Goal: Transaction & Acquisition: Purchase product/service

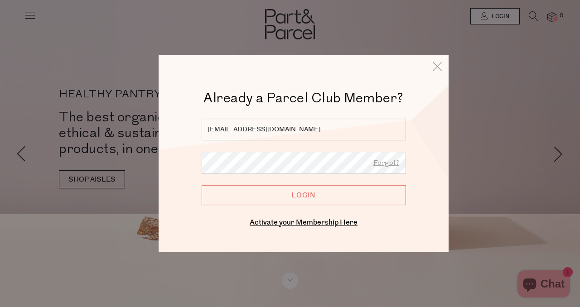
click at [321, 191] on input "Login" at bounding box center [304, 195] width 204 height 20
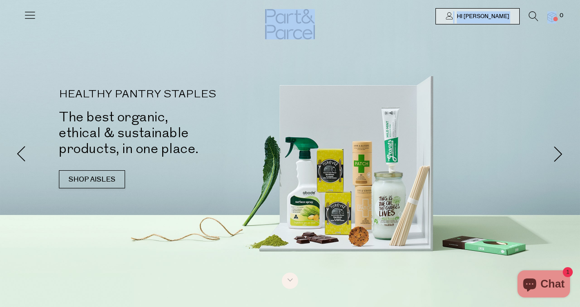
click at [556, 13] on div "Hi Georgie 0" at bounding box center [290, 12] width 533 height 25
click at [503, 13] on span "Hi Georgie" at bounding box center [481, 17] width 55 height 8
click at [528, 14] on icon at bounding box center [533, 16] width 10 height 10
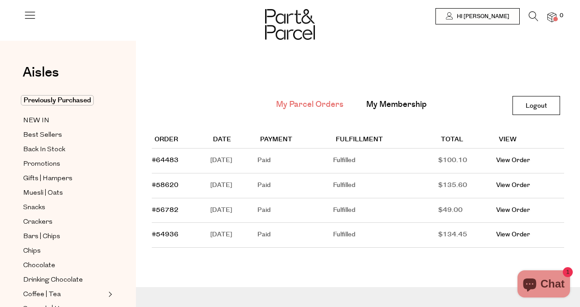
click at [232, 183] on td "March 17, 2025" at bounding box center [234, 185] width 48 height 25
click at [514, 184] on link "View Order" at bounding box center [513, 185] width 34 height 9
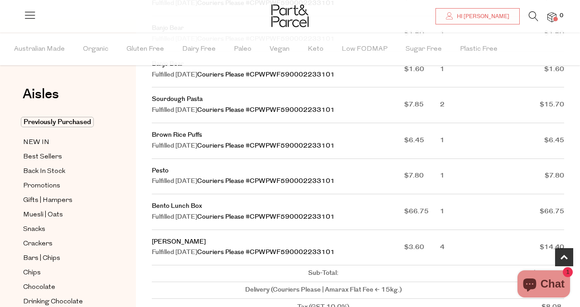
scroll to position [288, 0]
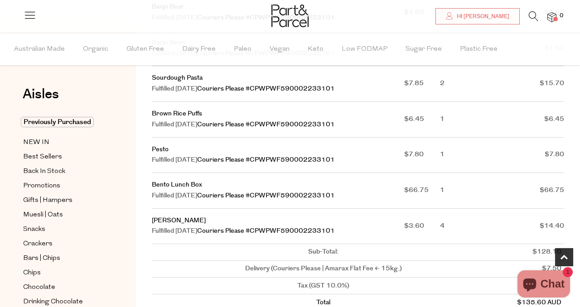
click at [534, 15] on icon at bounding box center [533, 16] width 10 height 10
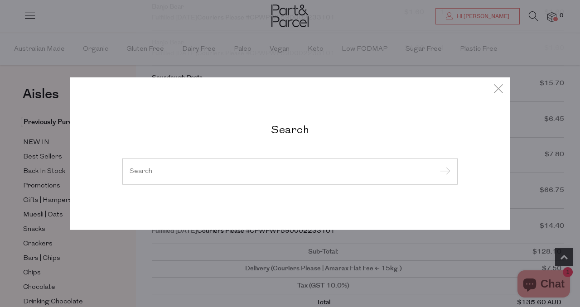
type input "o"
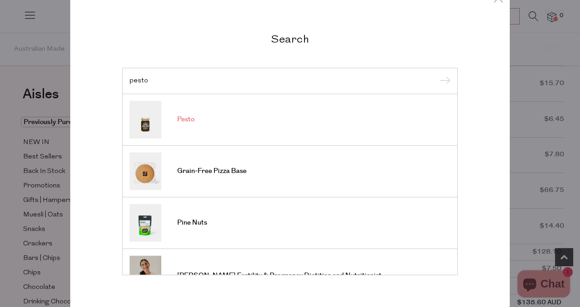
type input "pesto"
click at [209, 120] on link "Pesto" at bounding box center [290, 120] width 321 height 38
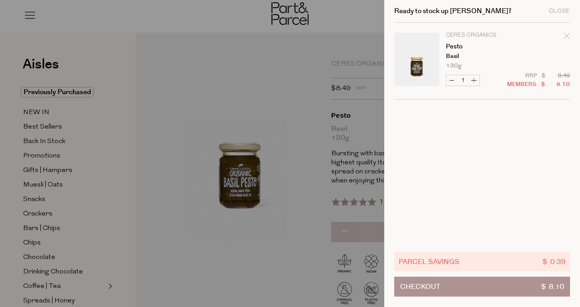
click at [366, 109] on div at bounding box center [290, 153] width 580 height 307
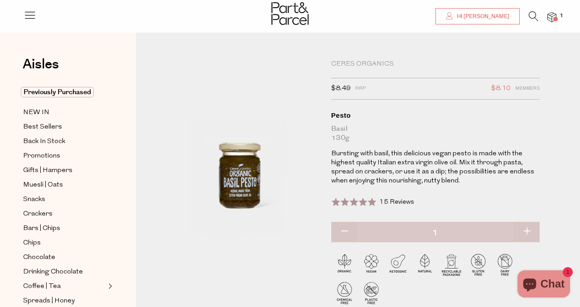
click at [494, 14] on span "Hi [PERSON_NAME]" at bounding box center [481, 17] width 55 height 8
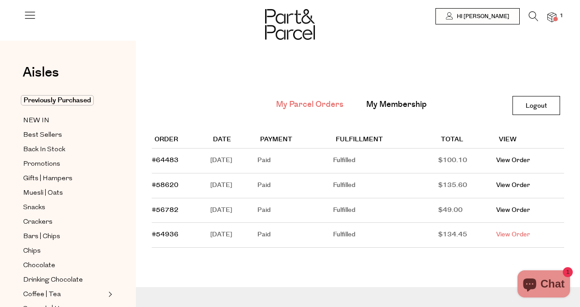
click at [525, 235] on link "View Order" at bounding box center [513, 234] width 34 height 9
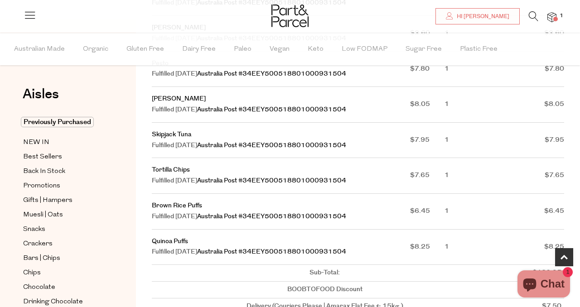
scroll to position [447, 0]
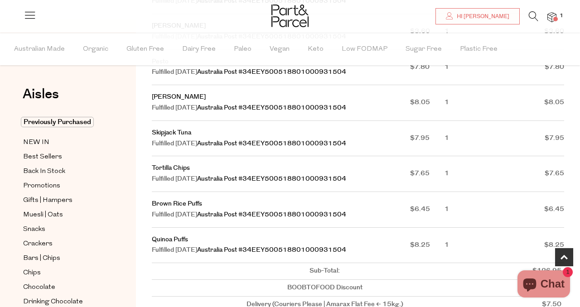
click at [531, 16] on icon at bounding box center [533, 16] width 10 height 10
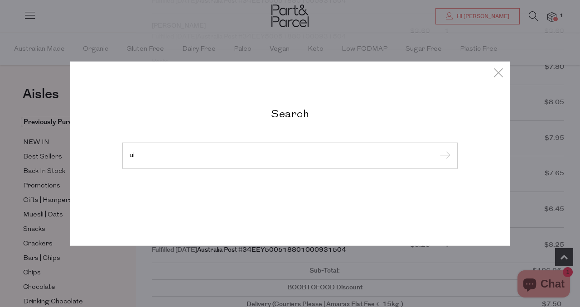
type input "u"
type input "quinoa puff"
click at [437, 149] on input "submit" at bounding box center [444, 156] width 14 height 14
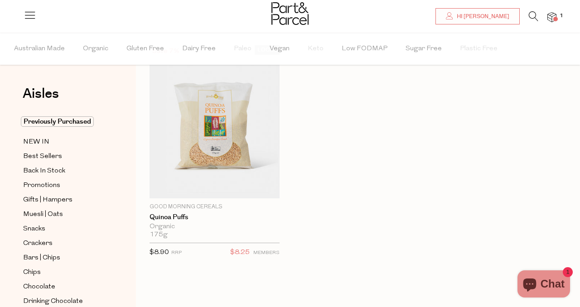
scroll to position [69, 0]
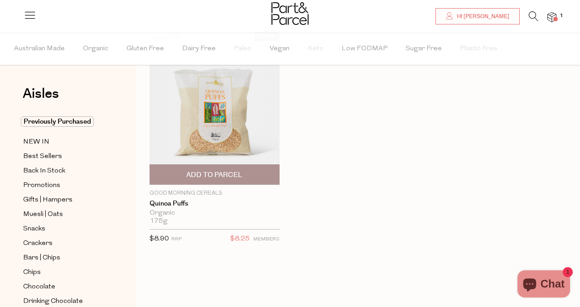
click at [215, 115] on img at bounding box center [214, 108] width 130 height 153
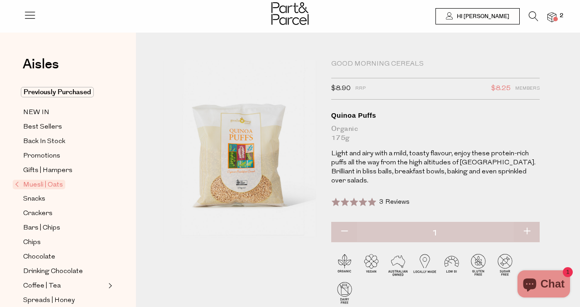
click at [528, 222] on button "button" at bounding box center [526, 232] width 26 height 20
type input "2"
click at [538, 16] on li "3" at bounding box center [547, 17] width 18 height 12
click at [533, 15] on icon at bounding box center [533, 16] width 10 height 10
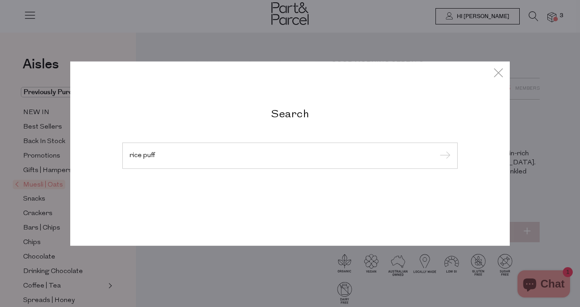
type input "rice puff"
click at [437, 149] on input "submit" at bounding box center [444, 156] width 14 height 14
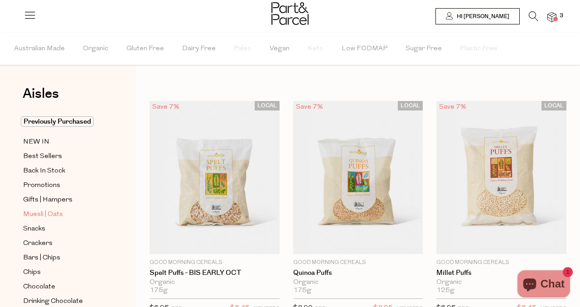
type input "2"
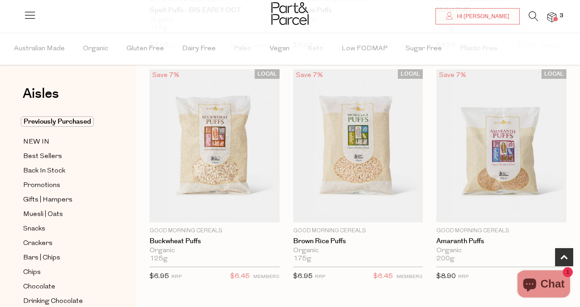
scroll to position [262, 0]
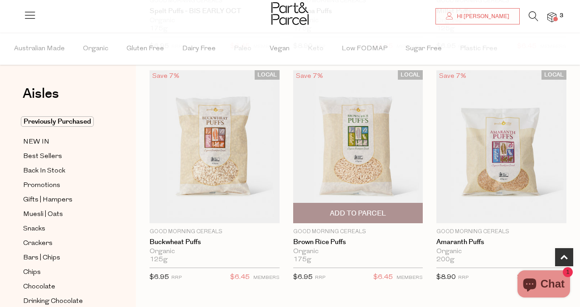
click at [384, 215] on span "Add To Parcel" at bounding box center [358, 214] width 56 height 10
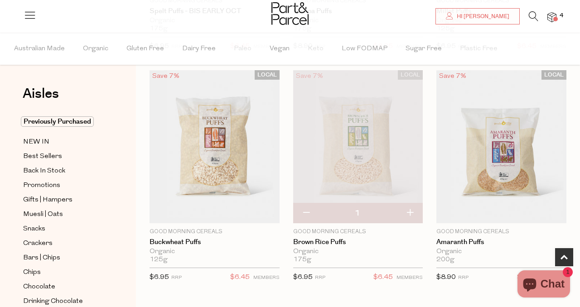
click at [412, 212] on button "button" at bounding box center [410, 213] width 26 height 20
type input "2"
click at [36, 140] on span "NEW IN" at bounding box center [36, 142] width 26 height 11
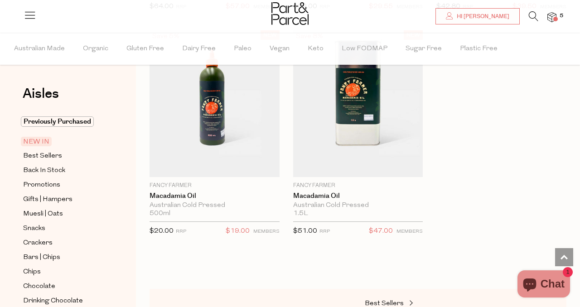
scroll to position [1484, 0]
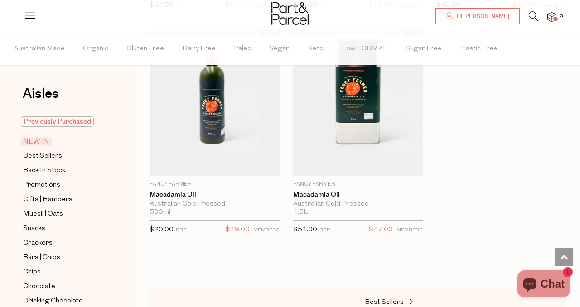
click at [51, 120] on span "Previously Purchased" at bounding box center [57, 121] width 73 height 10
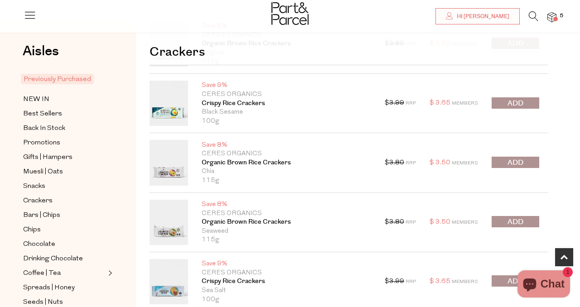
scroll to position [404, 0]
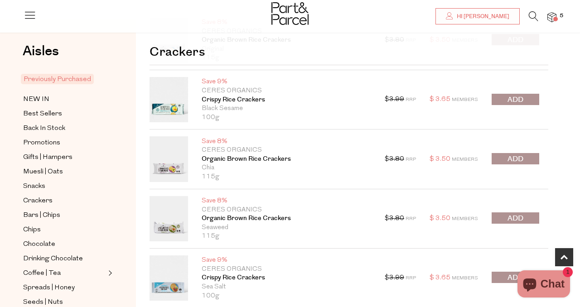
click at [518, 98] on span "submit" at bounding box center [515, 100] width 16 height 10
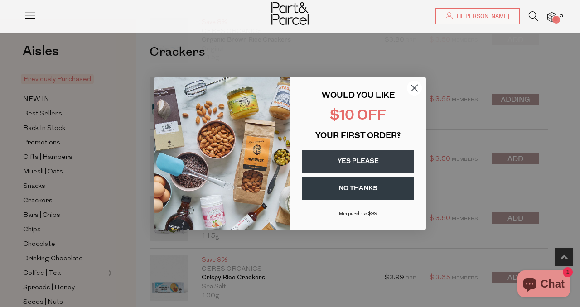
click at [412, 90] on icon "Close dialog" at bounding box center [414, 88] width 6 height 6
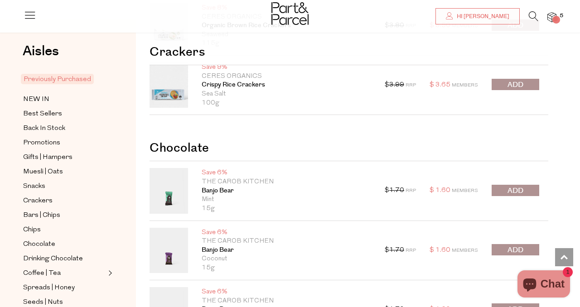
scroll to position [596, 0]
click at [519, 86] on span "submit" at bounding box center [515, 85] width 16 height 10
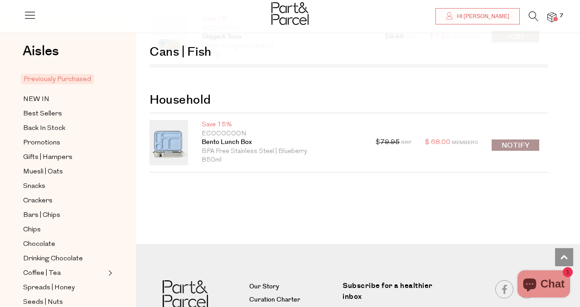
scroll to position [1538, 0]
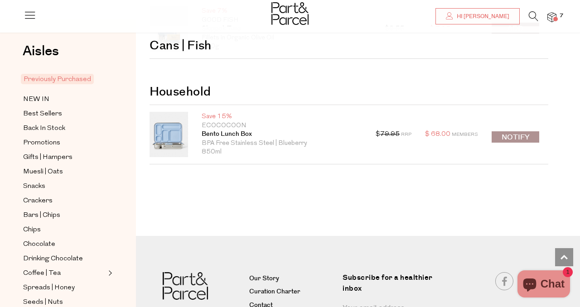
click at [535, 11] on icon at bounding box center [533, 16] width 10 height 10
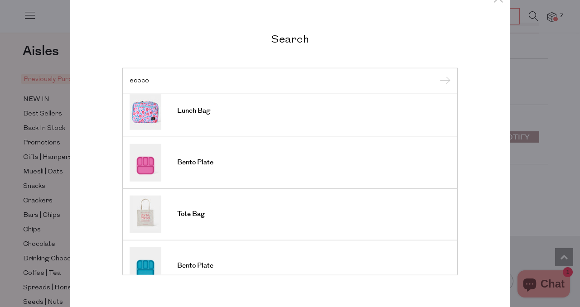
scroll to position [335, 0]
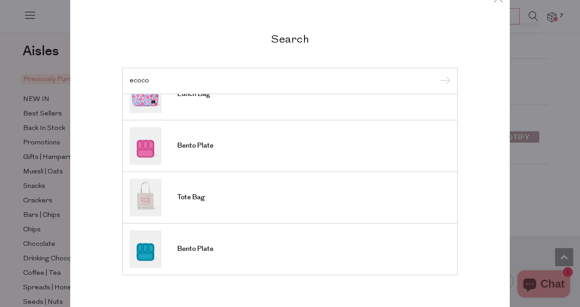
type input "ecoco"
click at [569, 66] on div "Search ecoco Bento Lunch Box Bento Lunch Box Bento Lunch Box Bento Lunch Box Lu…" at bounding box center [290, 153] width 580 height 307
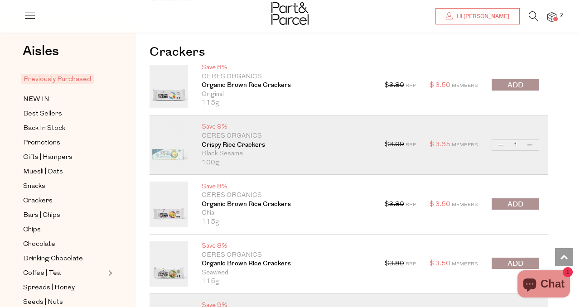
scroll to position [0, 0]
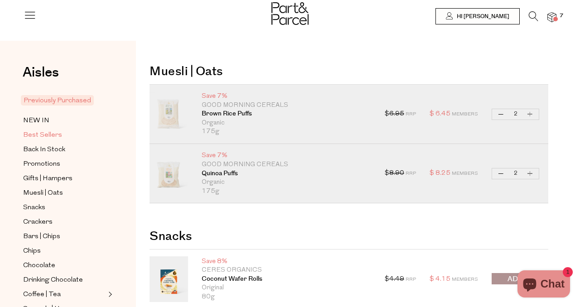
click at [50, 135] on span "Best Sellers" at bounding box center [42, 135] width 39 height 11
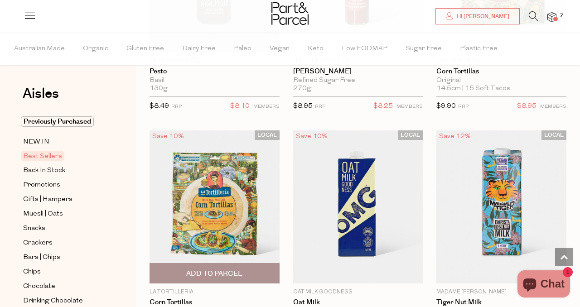
scroll to position [2322, 0]
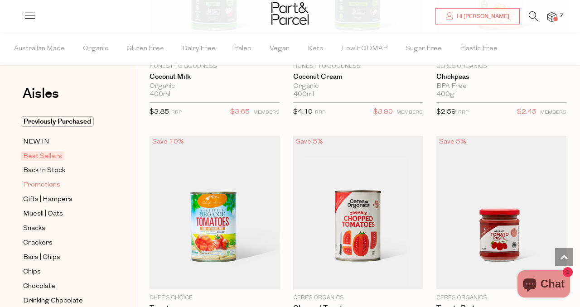
click at [41, 183] on span "Promotions" at bounding box center [41, 185] width 37 height 11
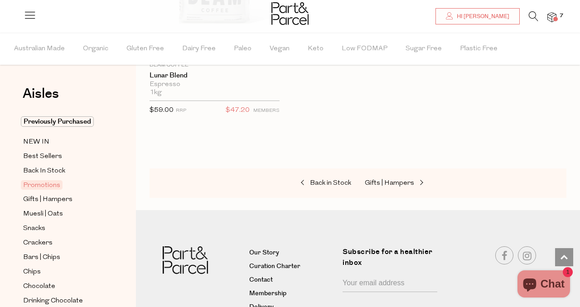
scroll to position [1621, 0]
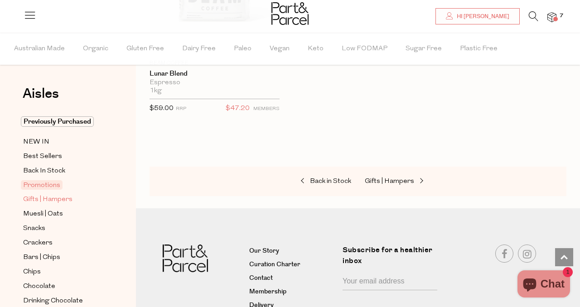
click at [54, 195] on span "Gifts | Hampers" at bounding box center [47, 199] width 49 height 11
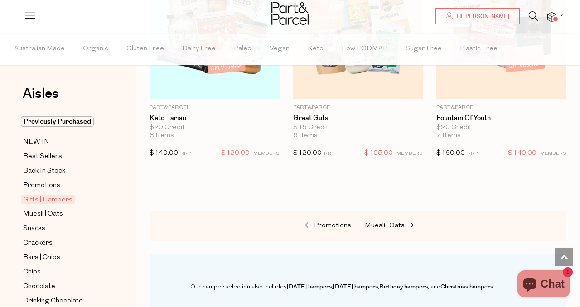
scroll to position [633, 0]
click at [56, 215] on span "Muesli | Oats" at bounding box center [43, 214] width 40 height 11
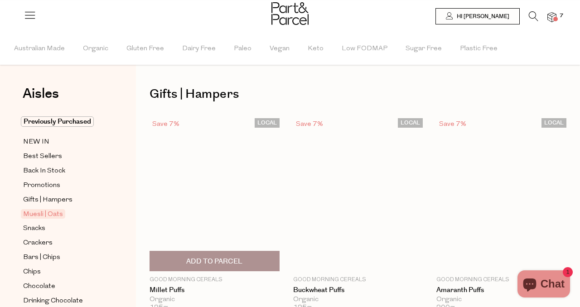
type input "2"
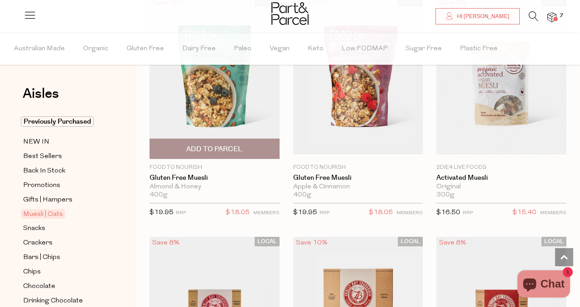
scroll to position [1980, 0]
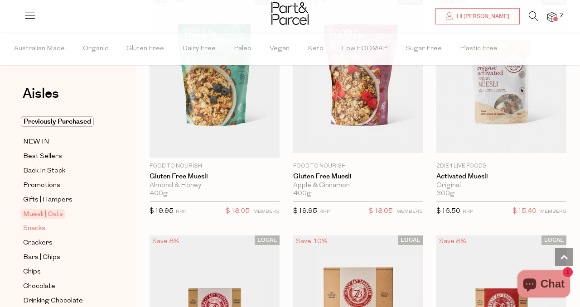
click at [43, 226] on span "Snacks" at bounding box center [34, 228] width 22 height 11
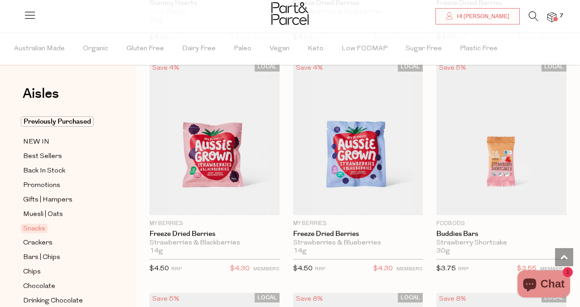
scroll to position [1917, 0]
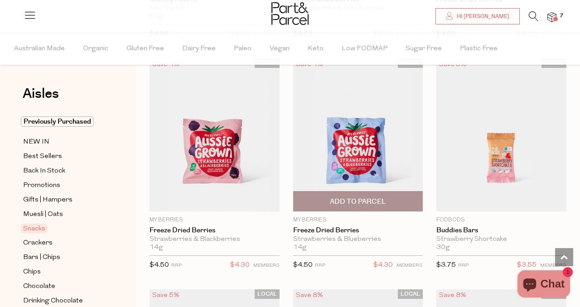
click at [380, 128] on img at bounding box center [358, 134] width 130 height 153
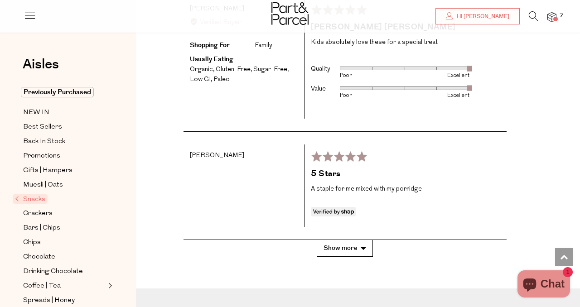
scroll to position [1802, 0]
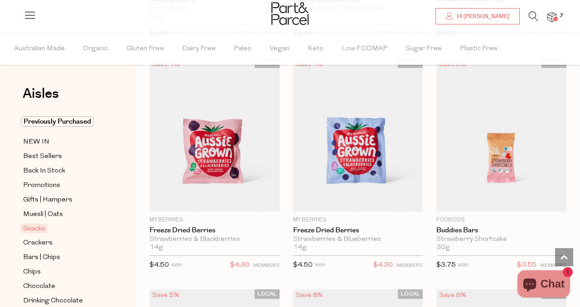
scroll to position [1917, 0]
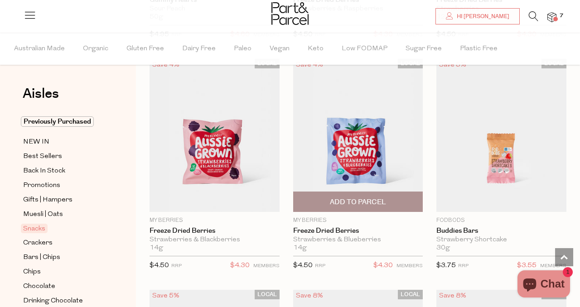
click at [351, 198] on span "Add To Parcel" at bounding box center [358, 202] width 56 height 10
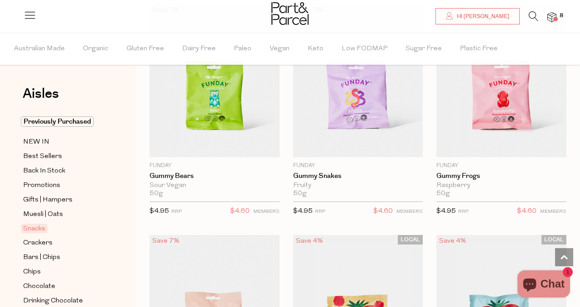
scroll to position [1511, 0]
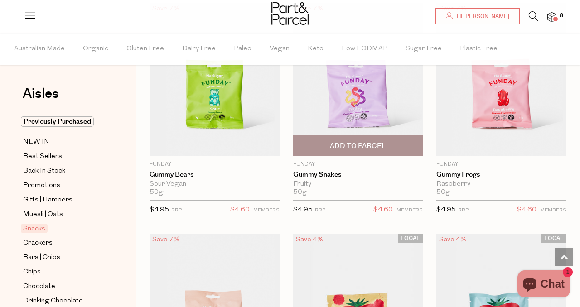
click at [381, 145] on span "Add To Parcel" at bounding box center [358, 146] width 56 height 10
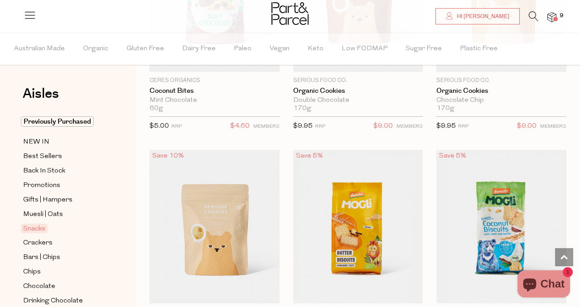
scroll to position [2822, 0]
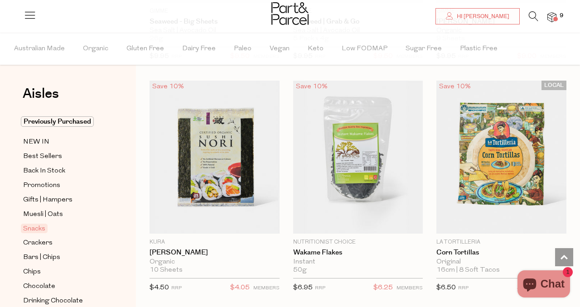
scroll to position [4668, 0]
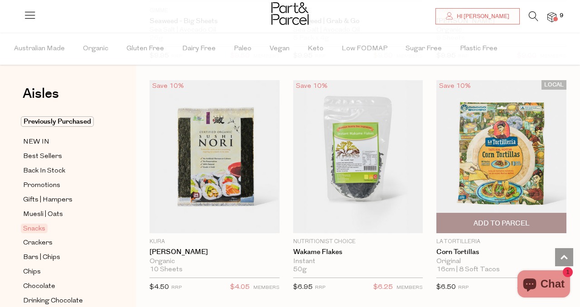
click at [509, 148] on img at bounding box center [501, 156] width 130 height 153
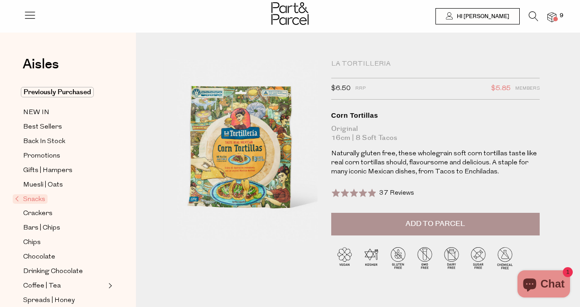
click at [445, 225] on span "Add to Parcel" at bounding box center [434, 224] width 59 height 10
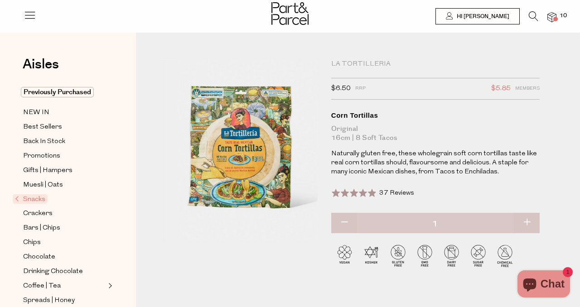
click at [528, 221] on button "button" at bounding box center [526, 223] width 26 height 20
type input "2"
click at [346, 222] on button "button" at bounding box center [344, 223] width 26 height 20
type input "1"
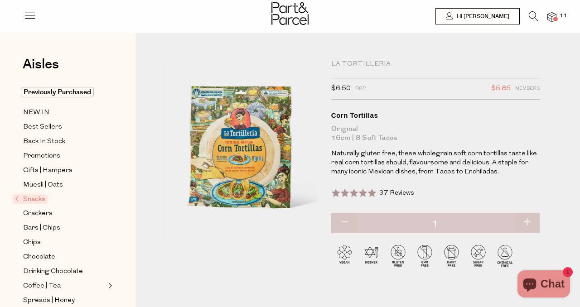
type input "1"
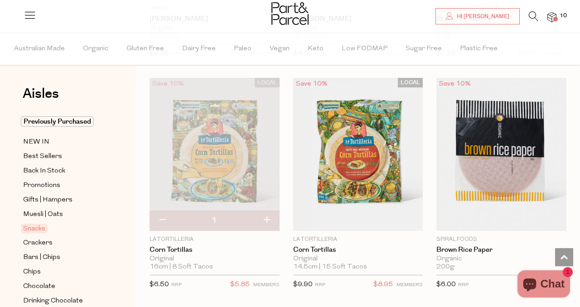
scroll to position [963, 0]
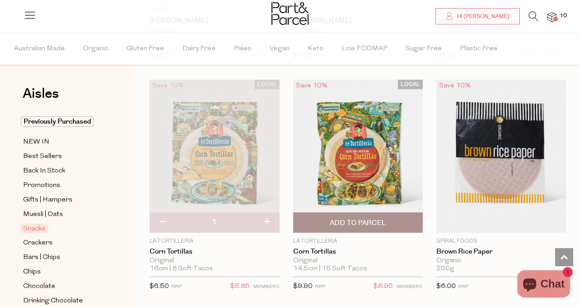
click at [355, 223] on span "Add To Parcel" at bounding box center [358, 223] width 56 height 10
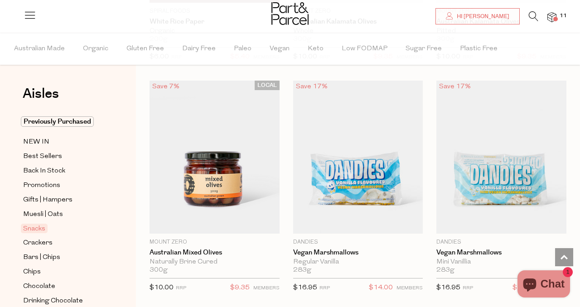
scroll to position [1437, 0]
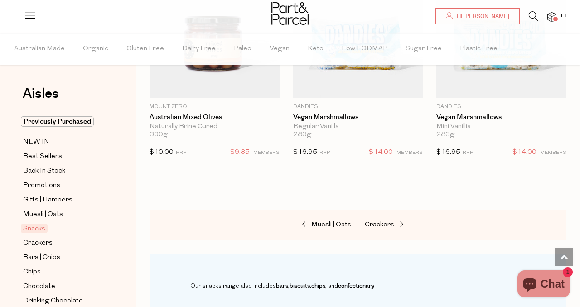
scroll to position [1559, 0]
click at [49, 242] on span "Crackers" at bounding box center [37, 243] width 29 height 11
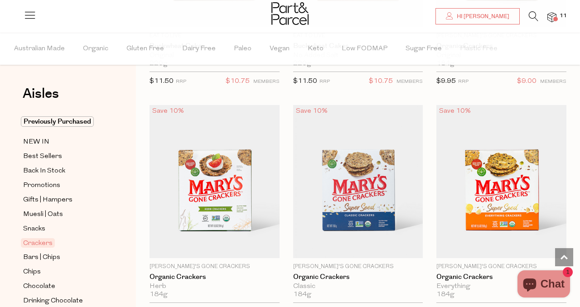
scroll to position [1400, 0]
click at [40, 256] on span "Bars | Chips" at bounding box center [41, 257] width 37 height 11
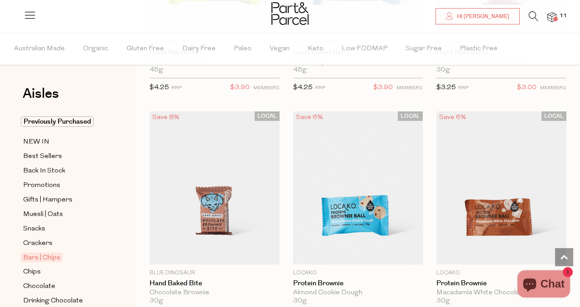
scroll to position [2098, 0]
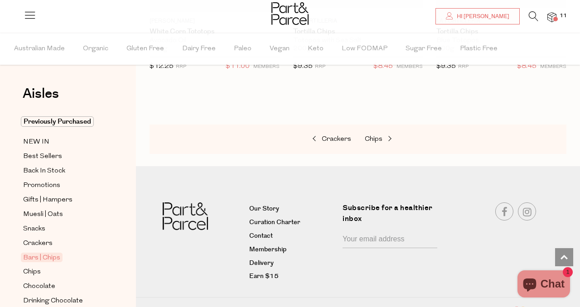
scroll to position [5391, 0]
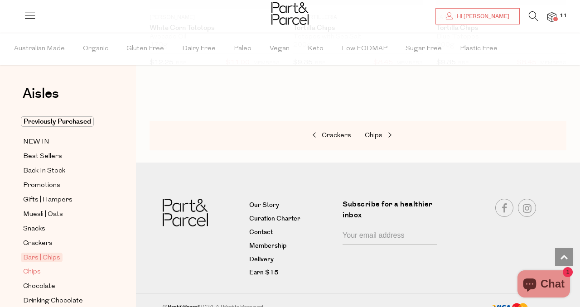
click at [37, 267] on span "Chips" at bounding box center [32, 272] width 18 height 11
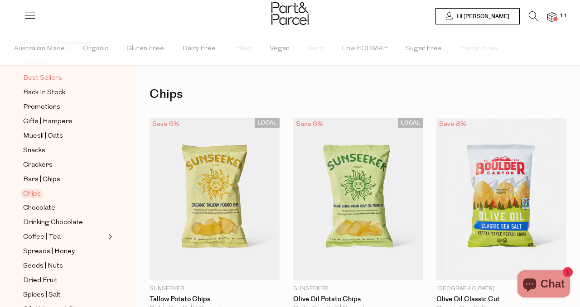
scroll to position [82, 0]
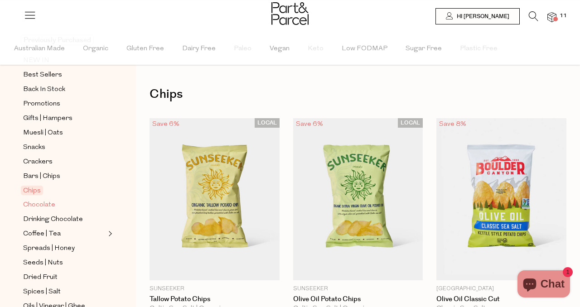
click at [47, 204] on span "Chocolate" at bounding box center [39, 205] width 32 height 11
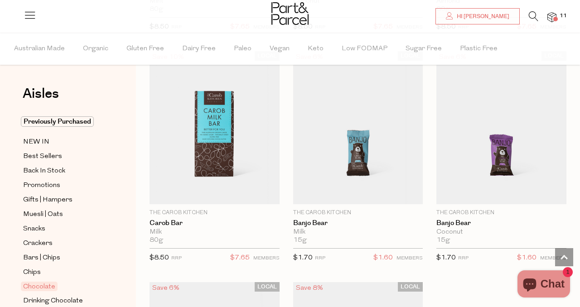
scroll to position [3567, 0]
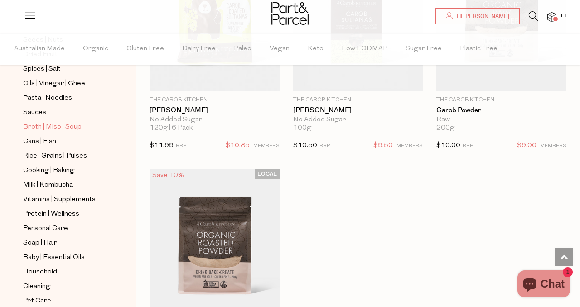
scroll to position [305, 0]
click at [44, 224] on span "Personal Care" at bounding box center [45, 227] width 45 height 11
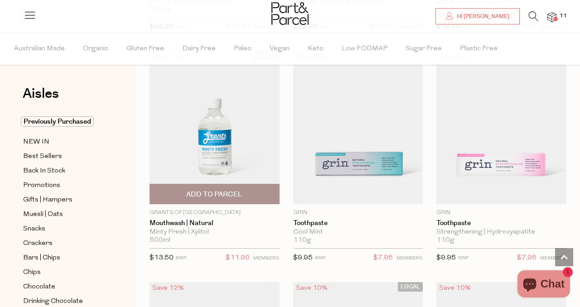
scroll to position [1917, 0]
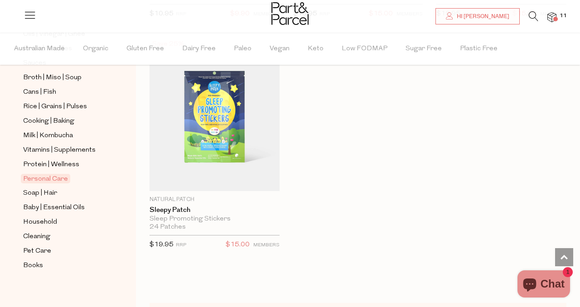
scroll to position [354, 0]
click at [45, 193] on span "Soap | Hair" at bounding box center [40, 193] width 34 height 11
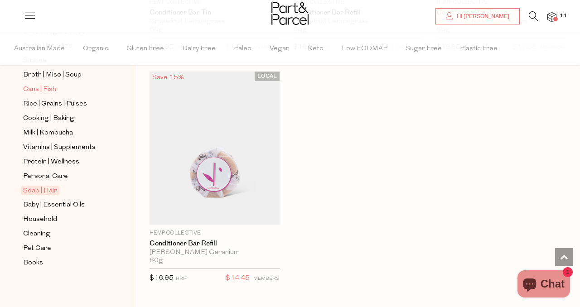
scroll to position [358, 0]
click at [49, 217] on span "Household" at bounding box center [40, 218] width 34 height 11
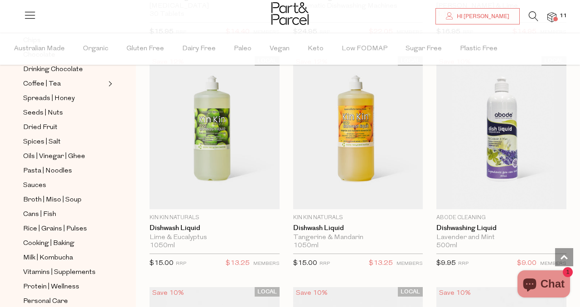
scroll to position [358, 0]
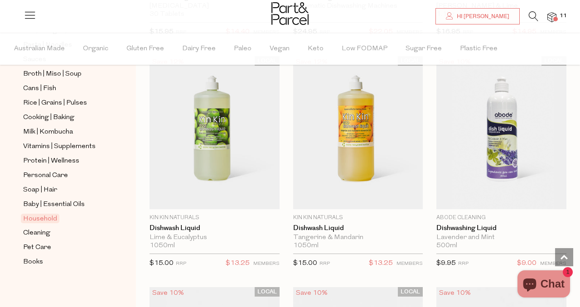
click at [554, 18] on span at bounding box center [555, 19] width 5 height 5
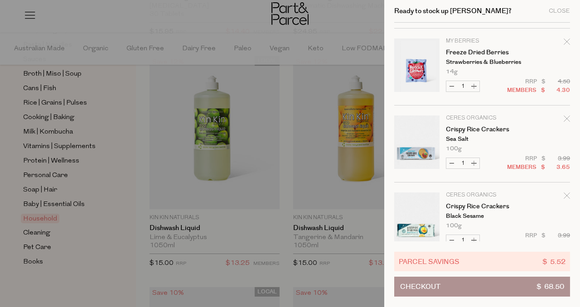
scroll to position [226, 0]
click at [467, 39] on p "My Berries" at bounding box center [481, 40] width 70 height 5
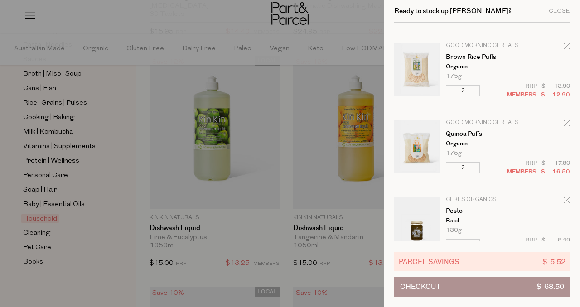
scroll to position [474, 0]
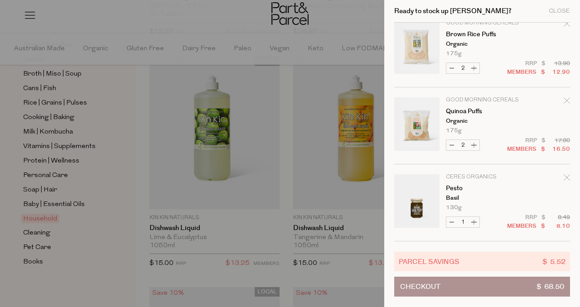
click at [472, 222] on button "Increase Pesto" at bounding box center [473, 222] width 11 height 10
type input "2"
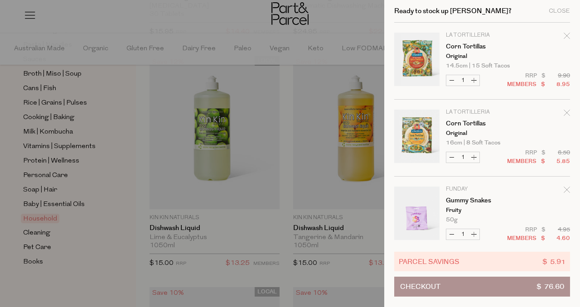
click at [144, 215] on div at bounding box center [290, 153] width 580 height 307
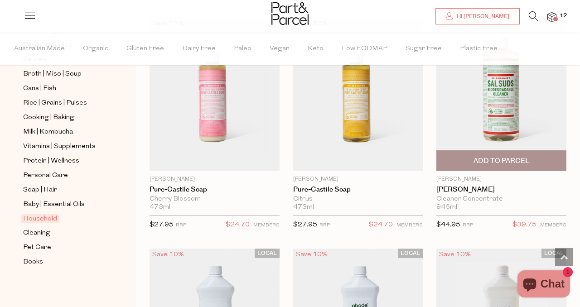
scroll to position [1486, 0]
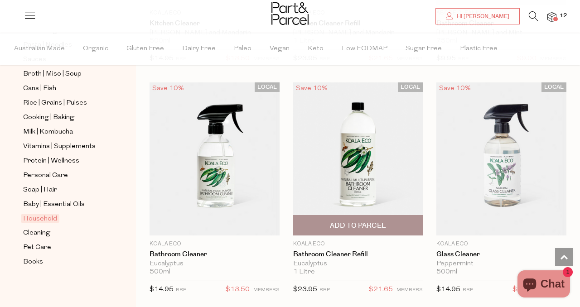
scroll to position [6319, 0]
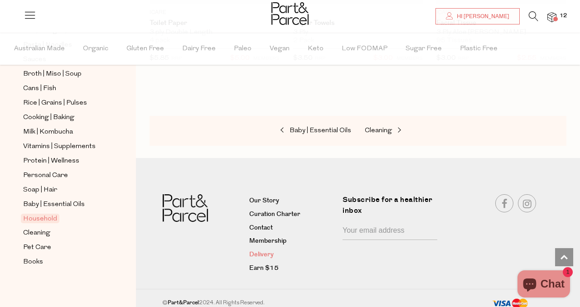
click at [269, 250] on link "Delivery" at bounding box center [292, 255] width 86 height 11
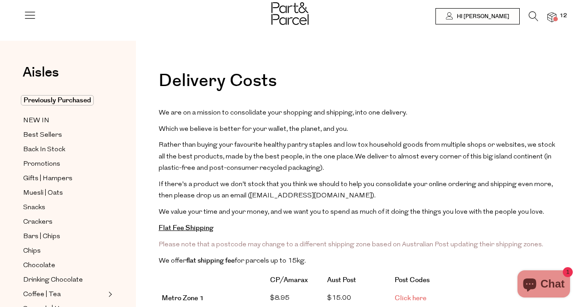
click at [29, 12] on icon at bounding box center [30, 15] width 13 height 13
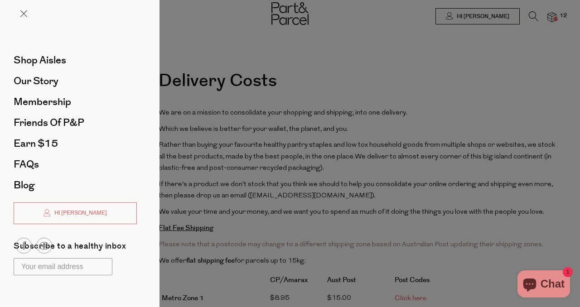
click at [128, 21] on div at bounding box center [79, 21] width 159 height 42
click at [168, 20] on div at bounding box center [290, 153] width 580 height 307
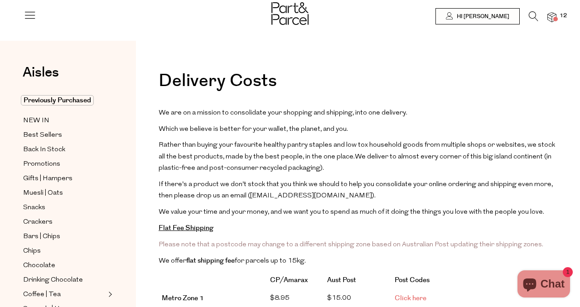
click at [530, 16] on icon at bounding box center [533, 16] width 10 height 10
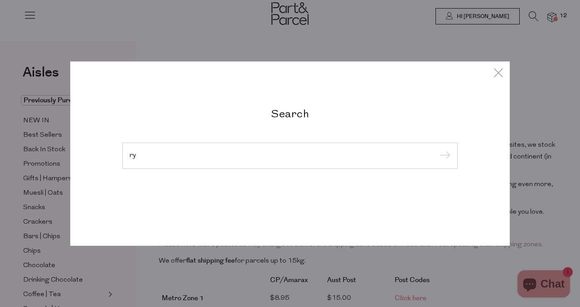
type input "r"
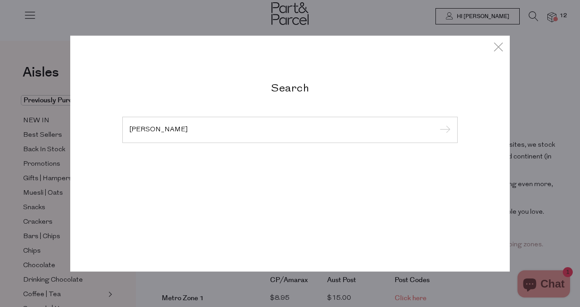
type input "berry"
click at [437, 124] on input "submit" at bounding box center [444, 131] width 14 height 14
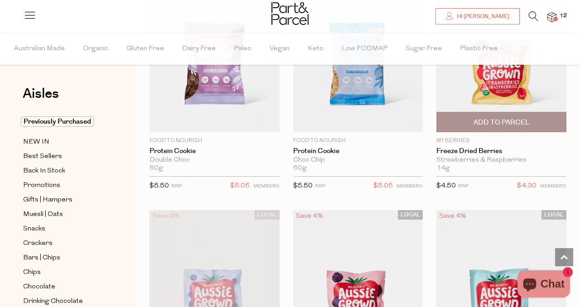
scroll to position [3399, 0]
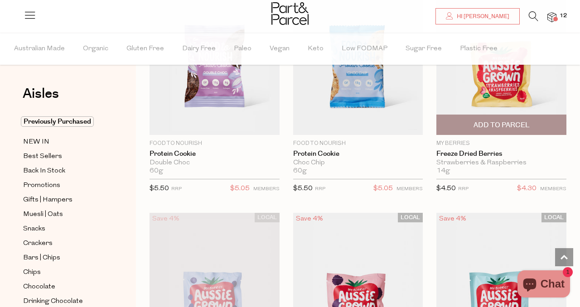
click at [504, 120] on span "Add To Parcel" at bounding box center [501, 125] width 56 height 10
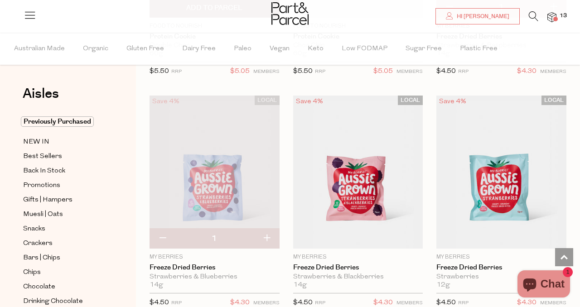
scroll to position [3587, 0]
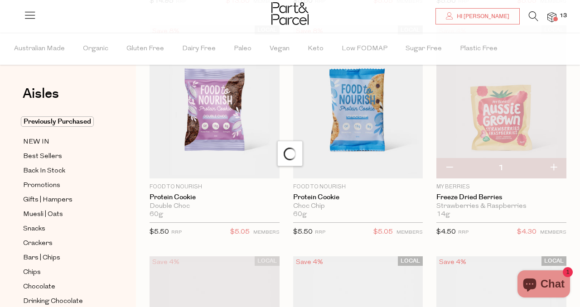
scroll to position [18, 0]
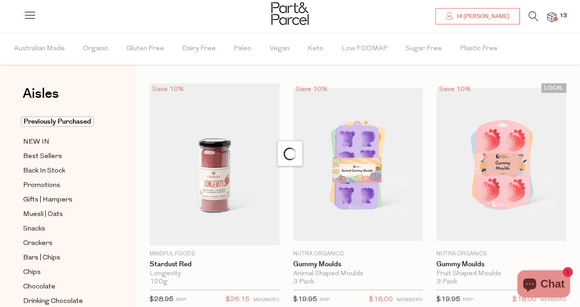
click at [232, 162] on img at bounding box center [214, 164] width 130 height 162
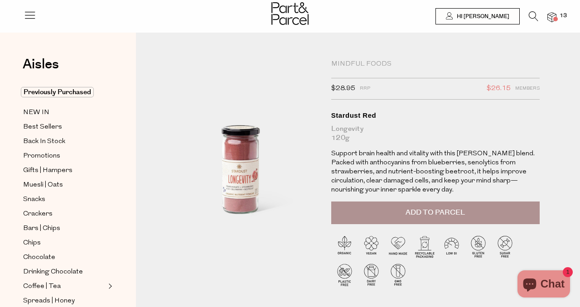
click at [556, 17] on span at bounding box center [555, 19] width 5 height 5
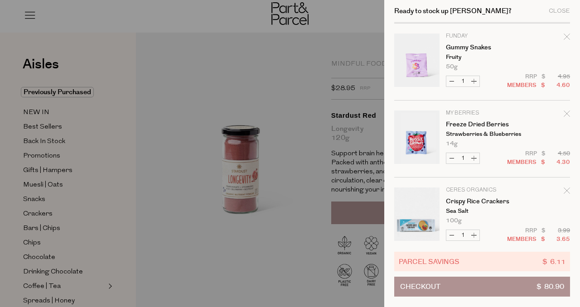
scroll to position [230, 0]
click at [563, 35] on icon "Remove Gummy Snakes" at bounding box center [566, 36] width 6 height 6
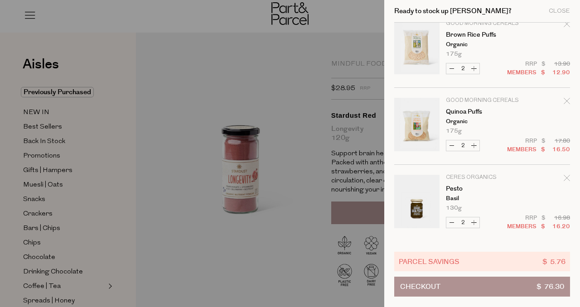
scroll to position [474, 0]
click at [451, 221] on button "Decrease Pesto" at bounding box center [451, 222] width 11 height 10
type input "1"
click at [475, 219] on button "Increase Pesto" at bounding box center [473, 222] width 11 height 10
type input "2"
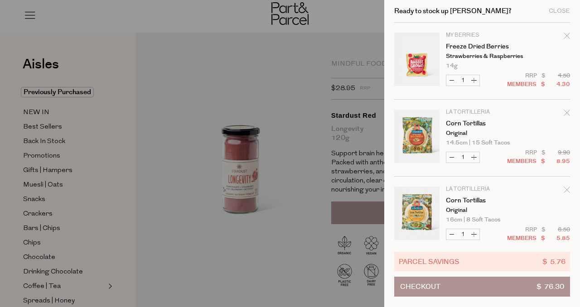
click at [465, 291] on button "Checkout $ 76.30" at bounding box center [482, 287] width 176 height 20
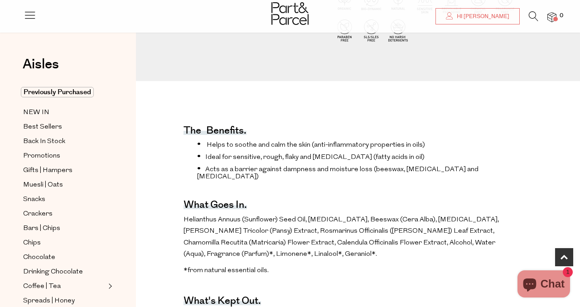
scroll to position [269, 0]
